Goal: Find specific fact: Find specific fact

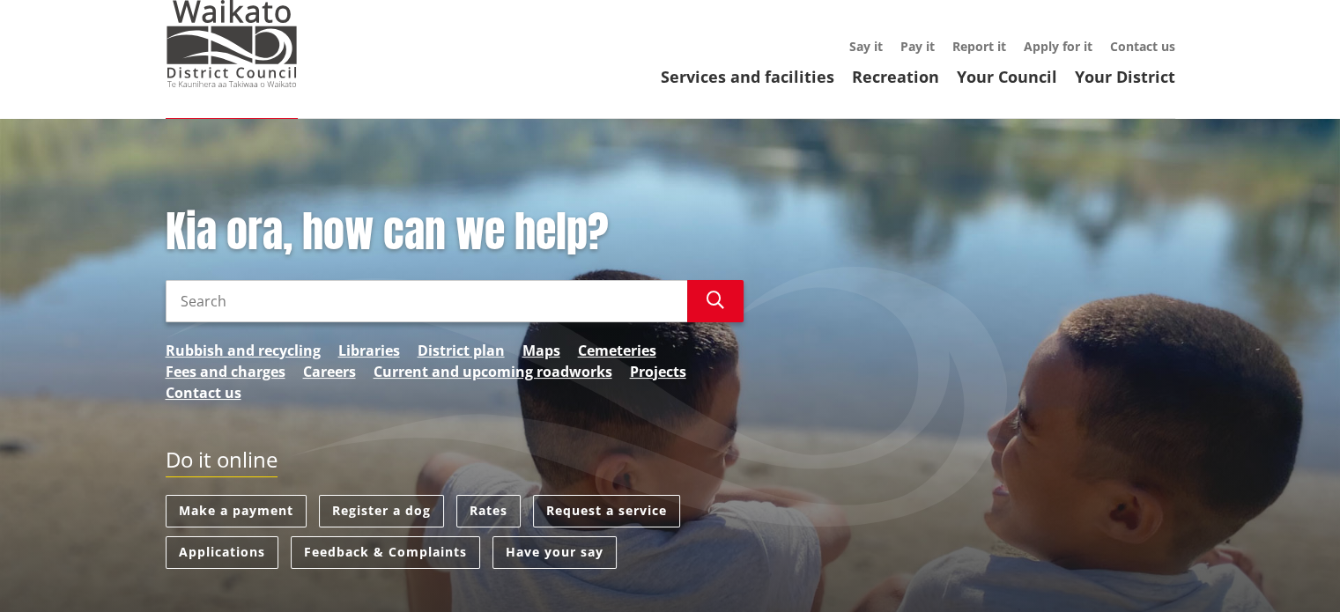
scroll to position [88, 0]
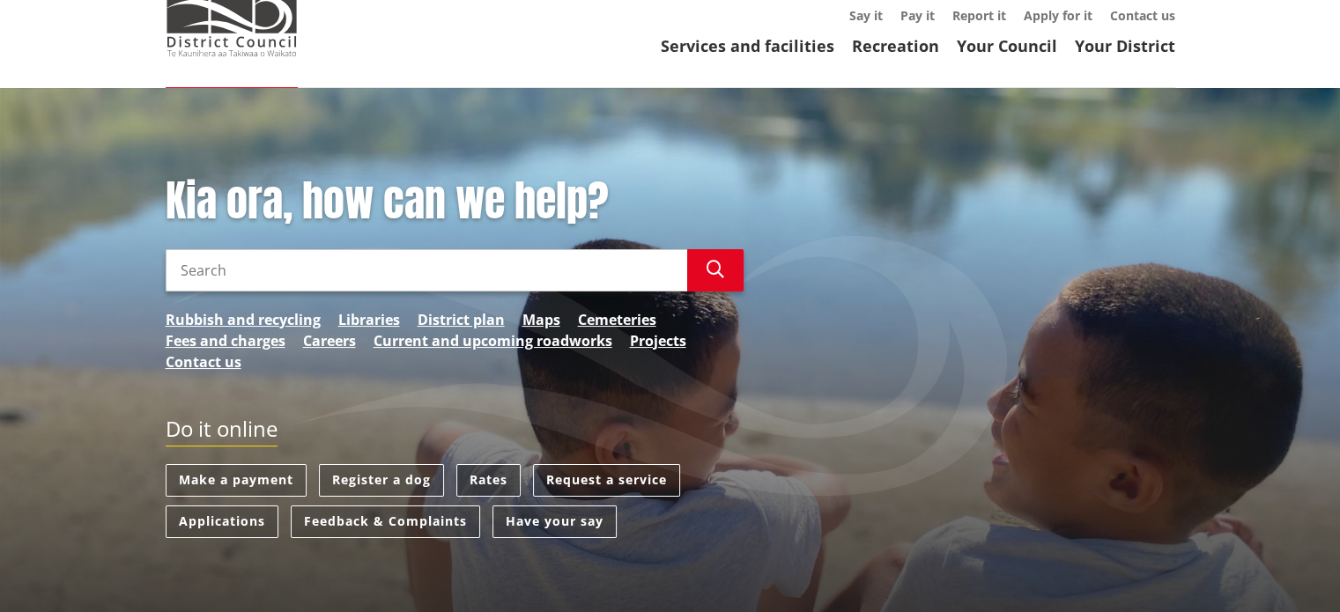
click at [472, 493] on link "Rates" at bounding box center [488, 480] width 64 height 33
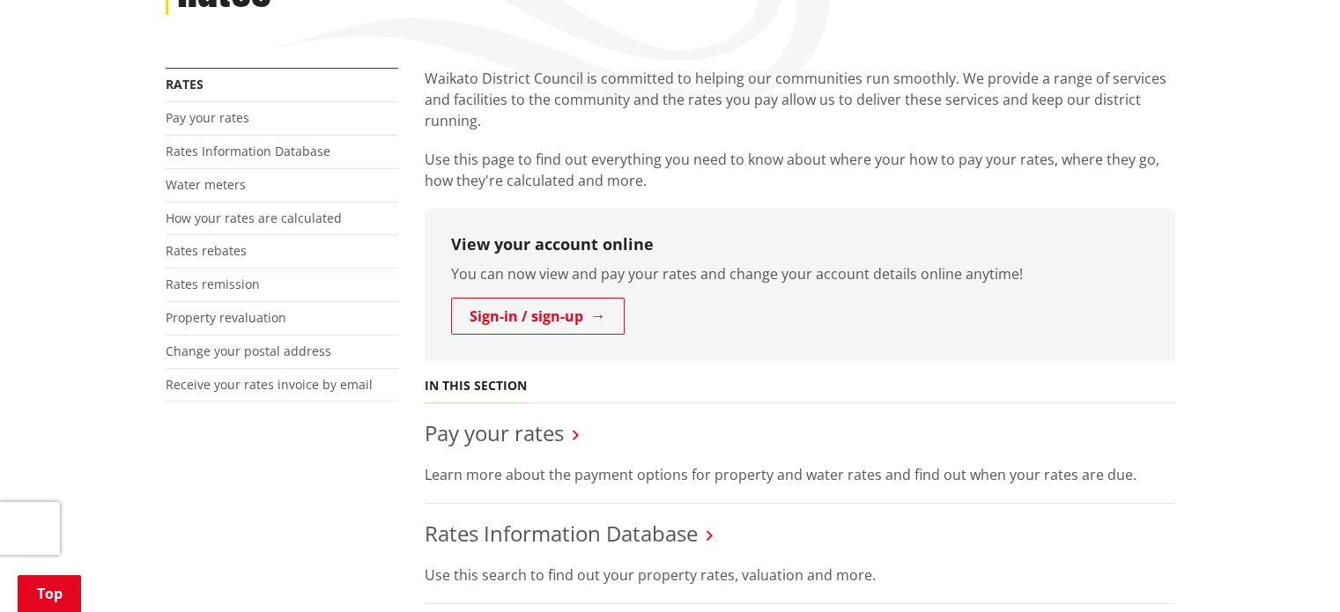
scroll to position [529, 0]
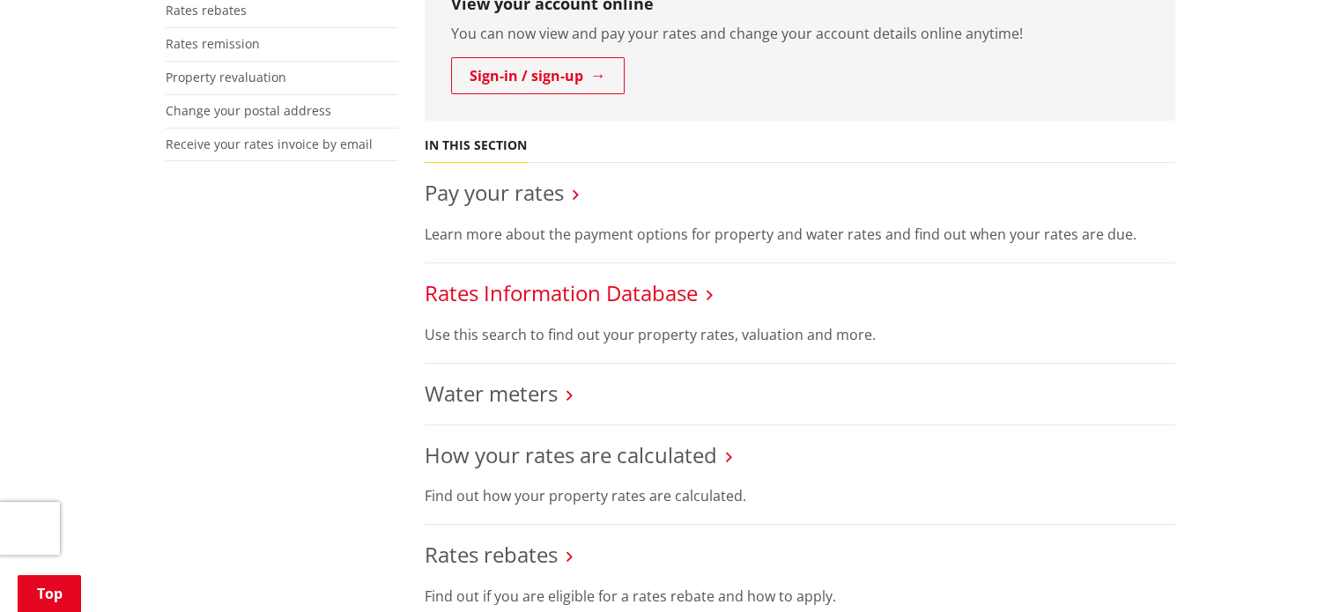
click at [582, 293] on link "Rates Information Database" at bounding box center [561, 292] width 273 height 29
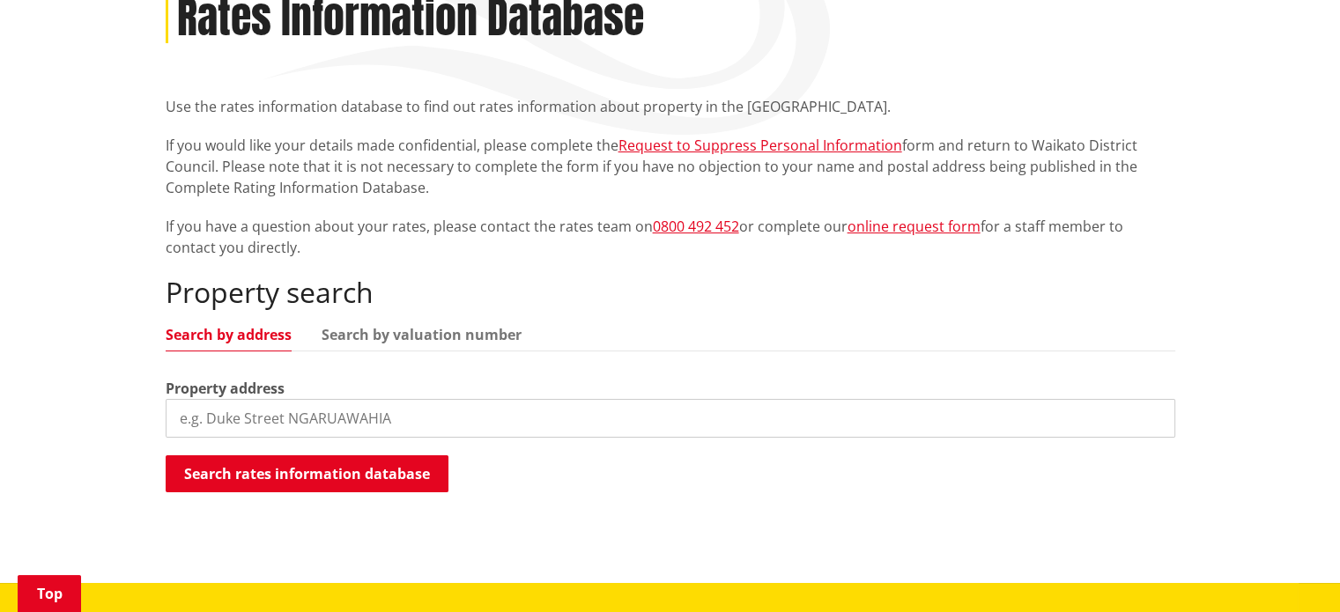
scroll to position [264, 0]
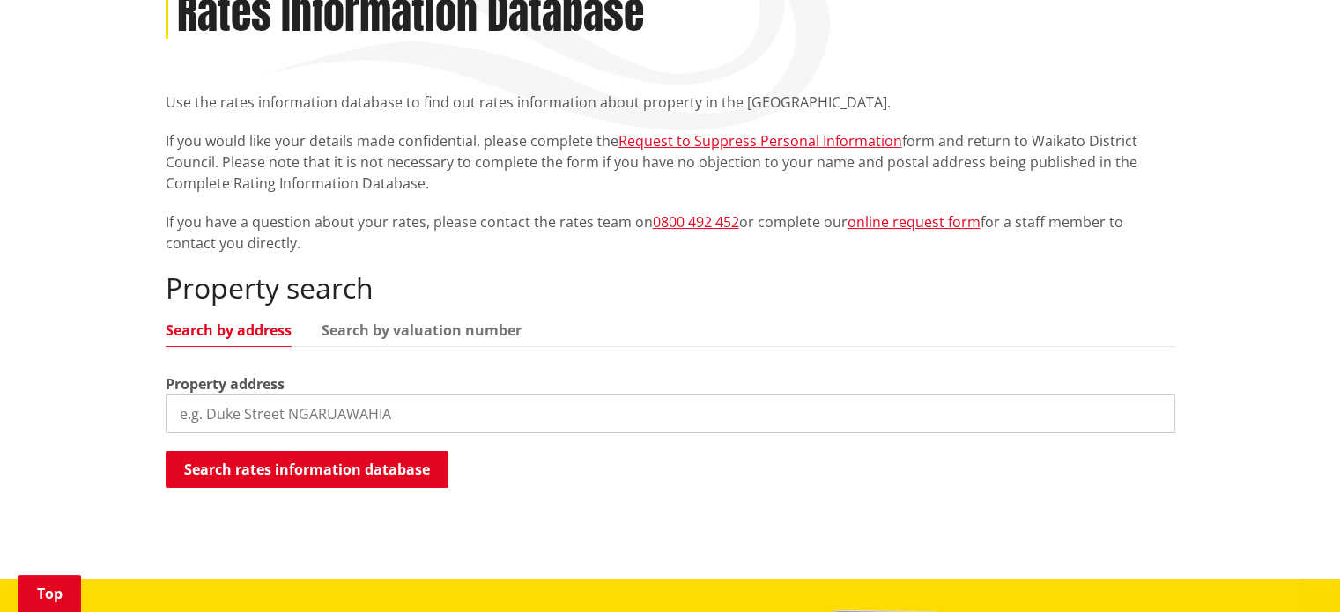
click at [328, 415] on input "search" at bounding box center [671, 414] width 1010 height 39
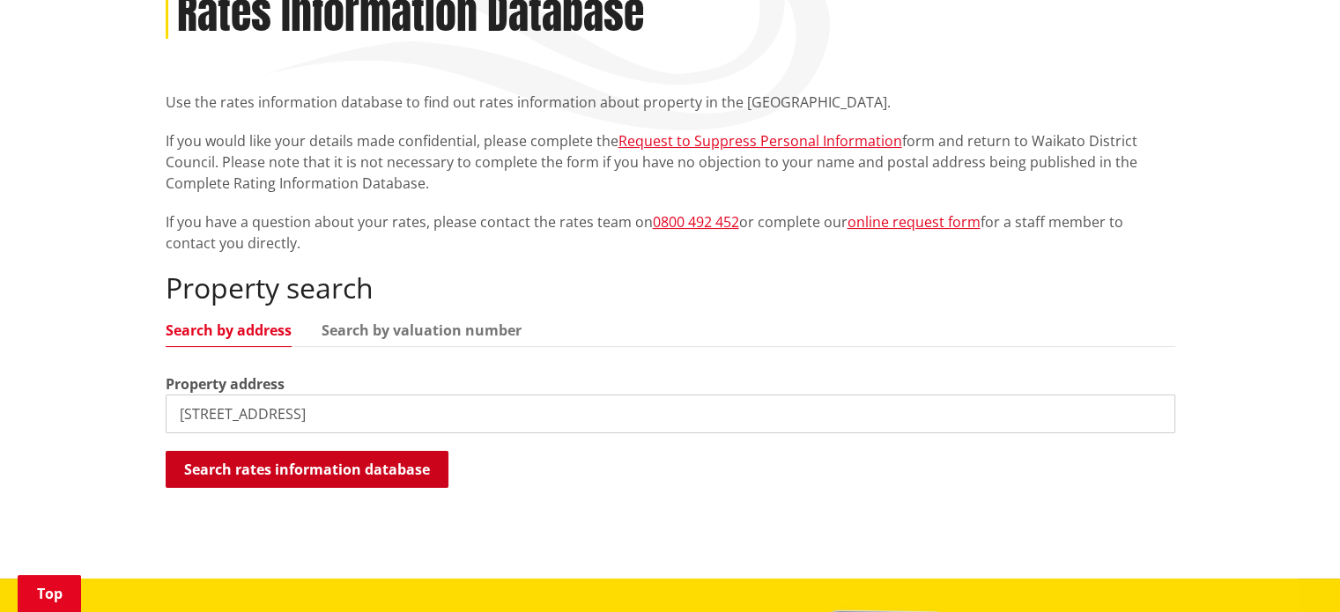
type input "42 Pourewa street"
click at [378, 478] on button "Search rates information database" at bounding box center [307, 469] width 283 height 37
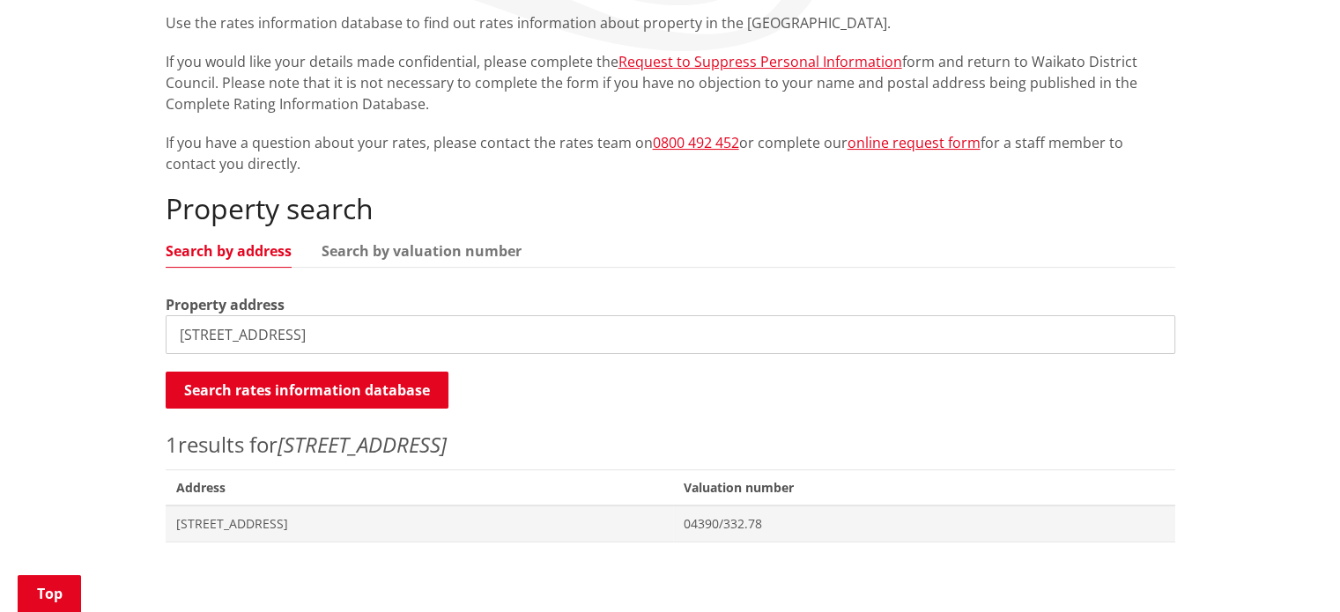
scroll to position [352, 0]
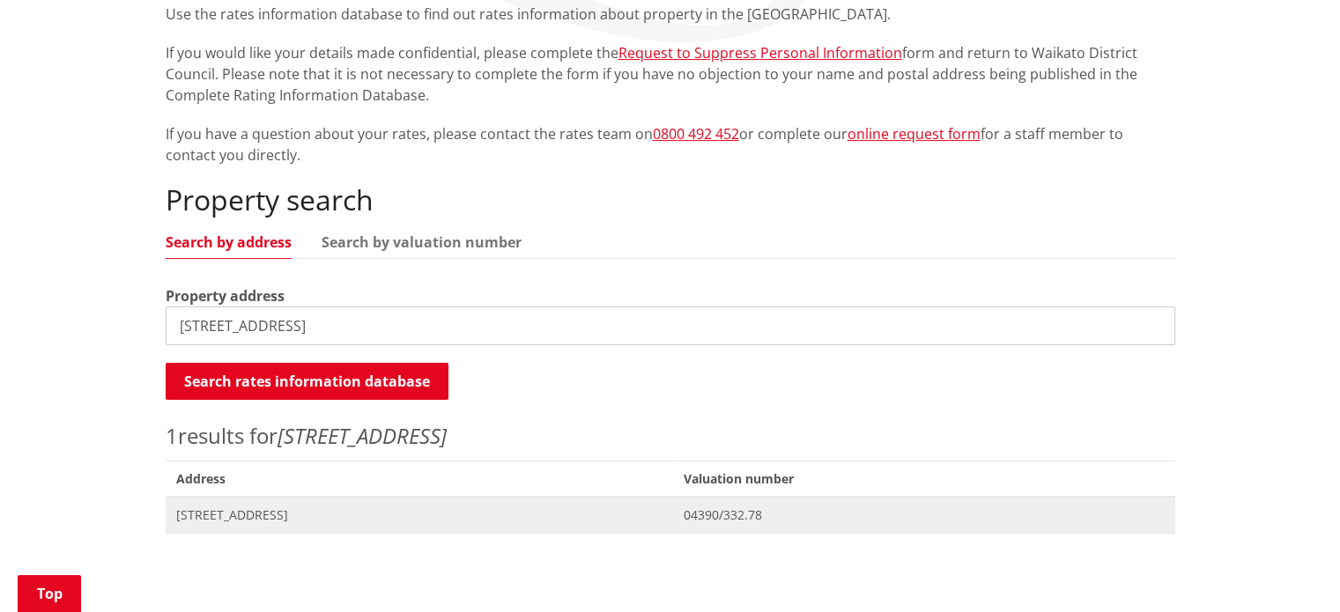
click at [307, 520] on span "[STREET_ADDRESS]" at bounding box center [419, 516] width 487 height 18
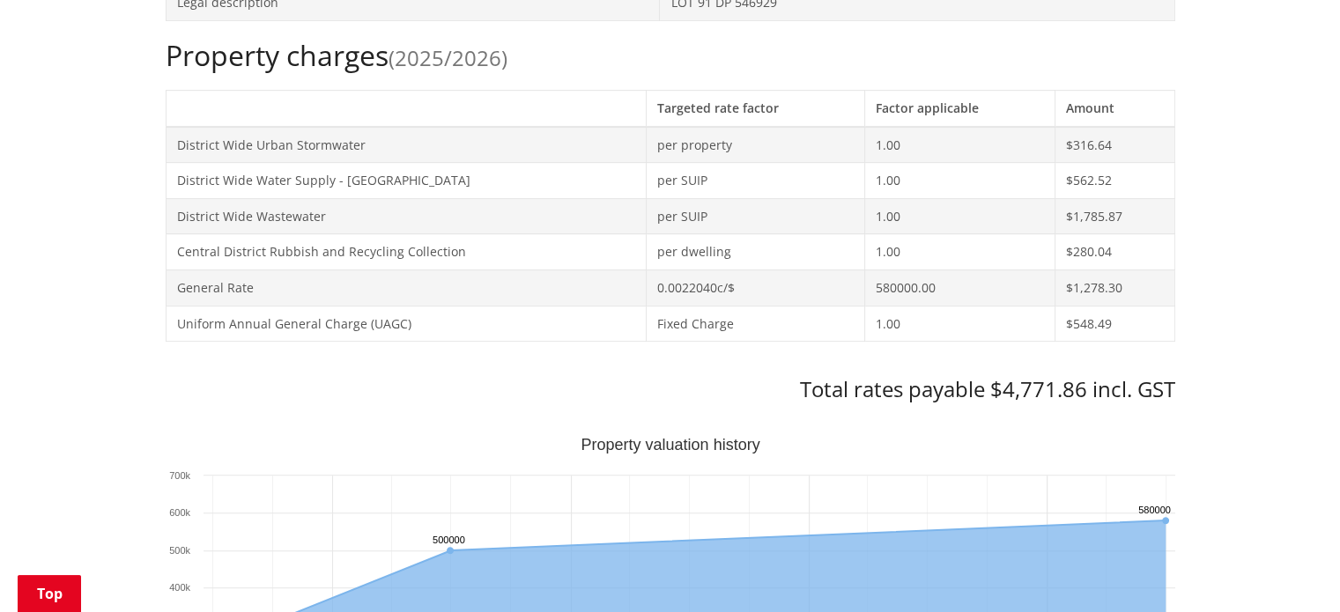
scroll to position [705, 0]
